Goal: Find specific page/section: Find specific page/section

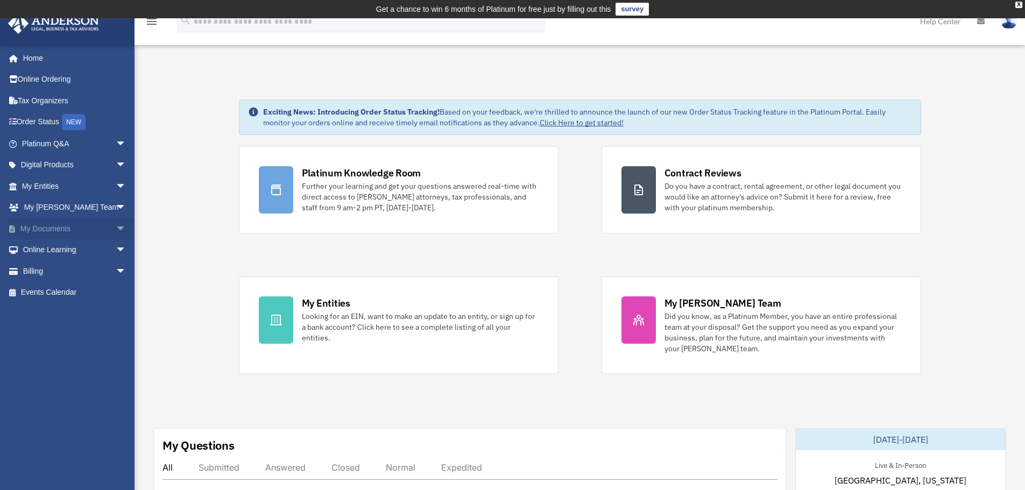
click at [32, 228] on link "My Documents arrow_drop_down" at bounding box center [75, 229] width 135 height 22
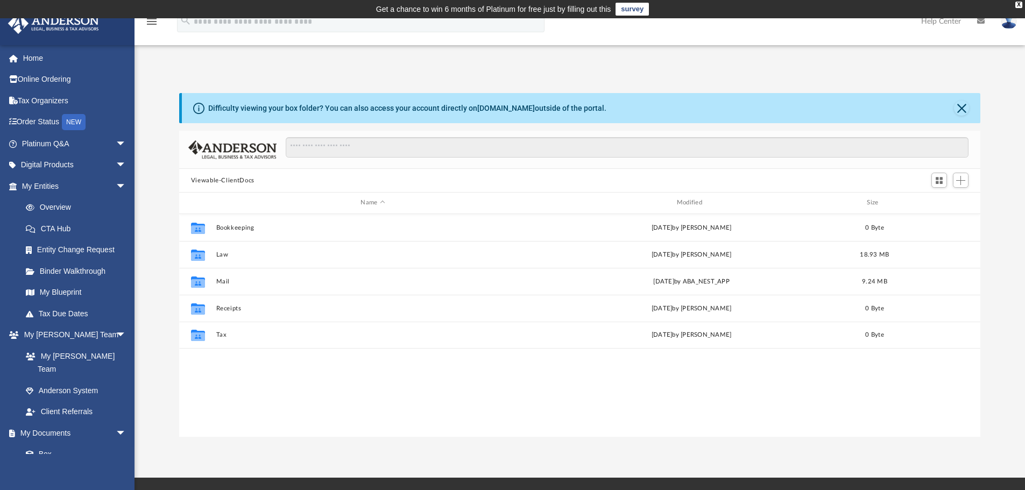
scroll to position [237, 793]
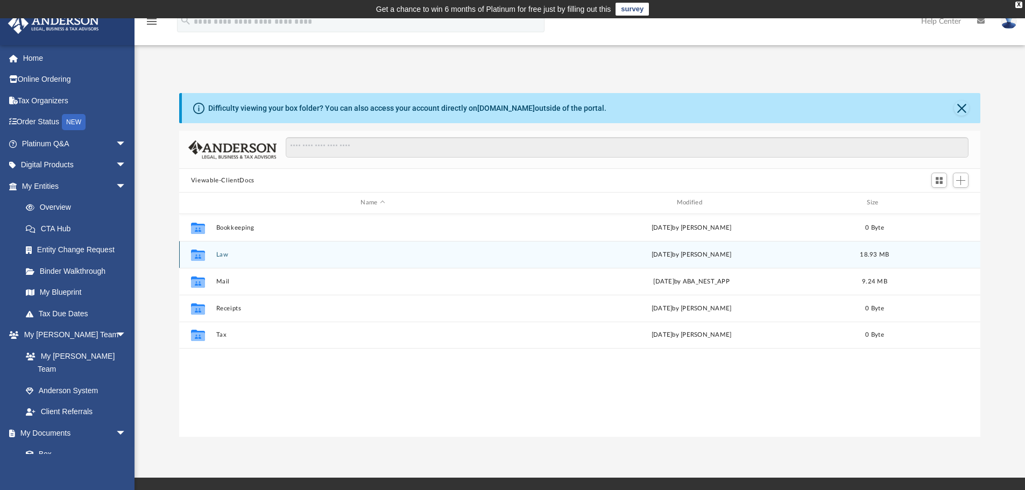
click at [221, 258] on button "Law" at bounding box center [373, 254] width 314 height 7
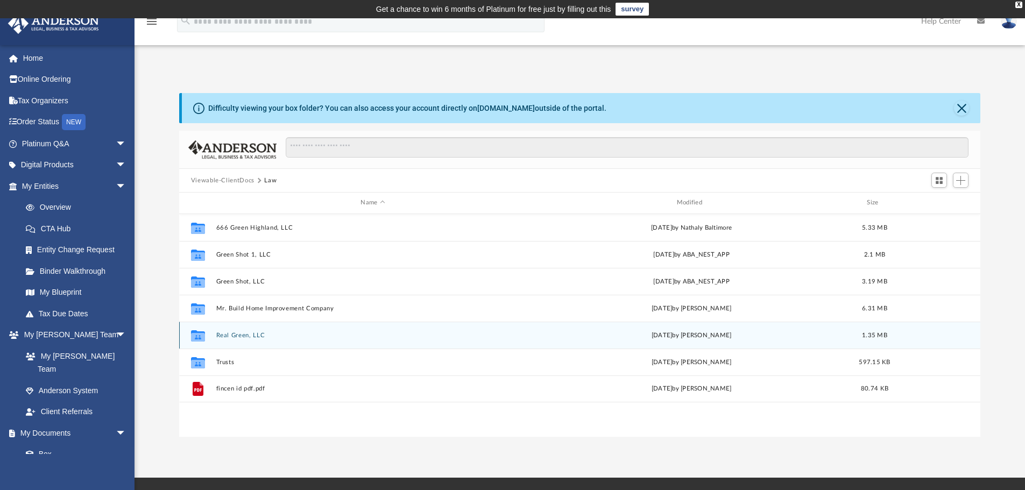
click at [227, 335] on button "Real Green, LLC" at bounding box center [373, 335] width 314 height 7
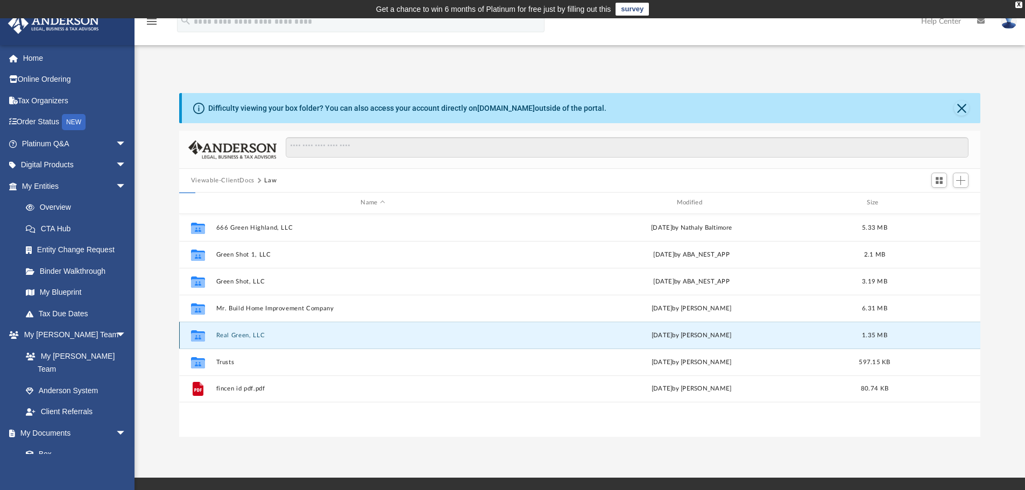
click at [227, 335] on button "Real Green, LLC" at bounding box center [373, 335] width 314 height 7
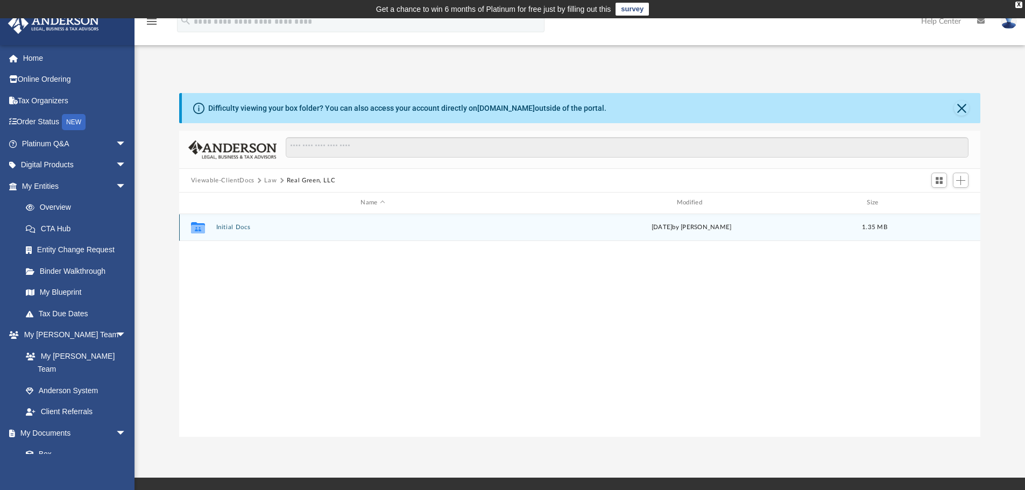
click at [228, 230] on button "Initial Docs" at bounding box center [373, 227] width 314 height 7
